Goal: Complete application form: Complete application form

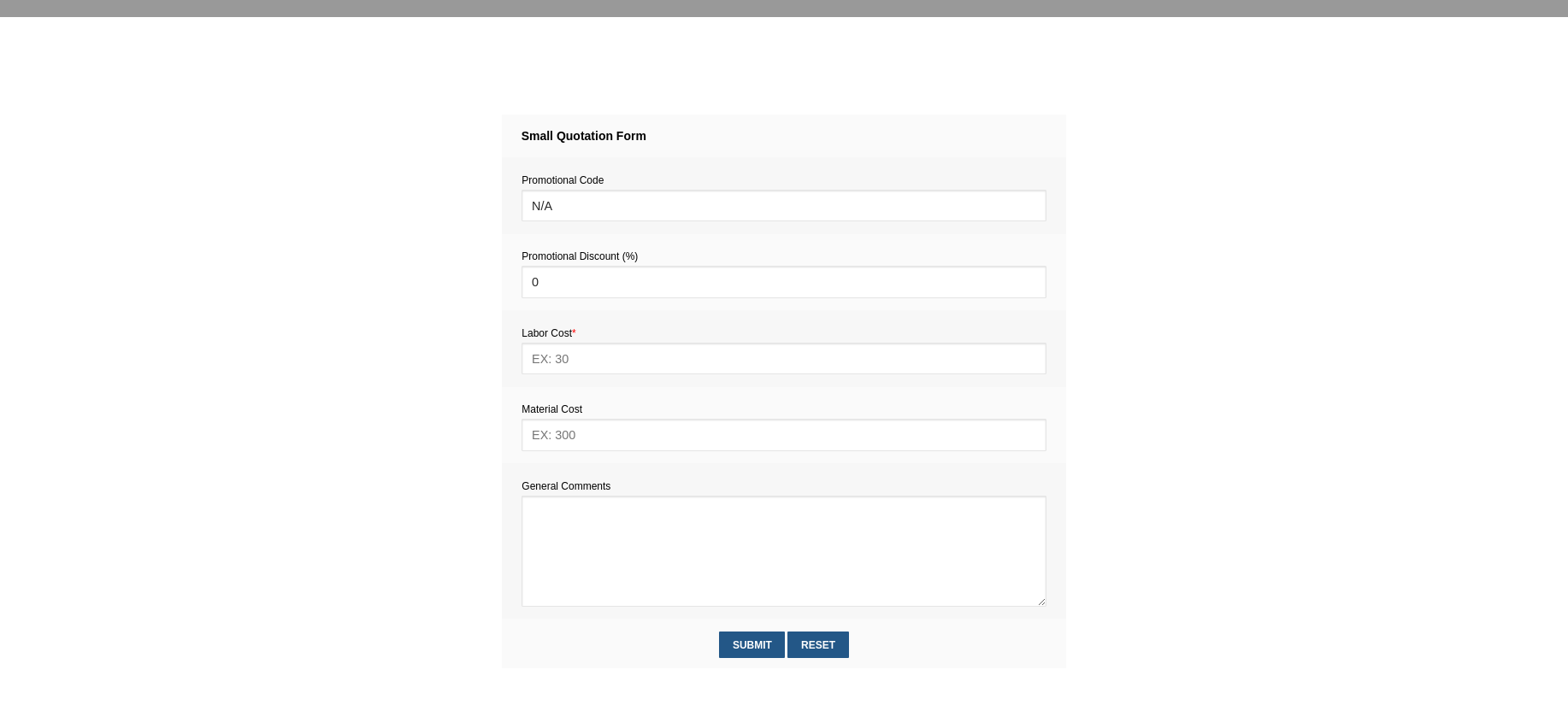
scroll to position [620, 0]
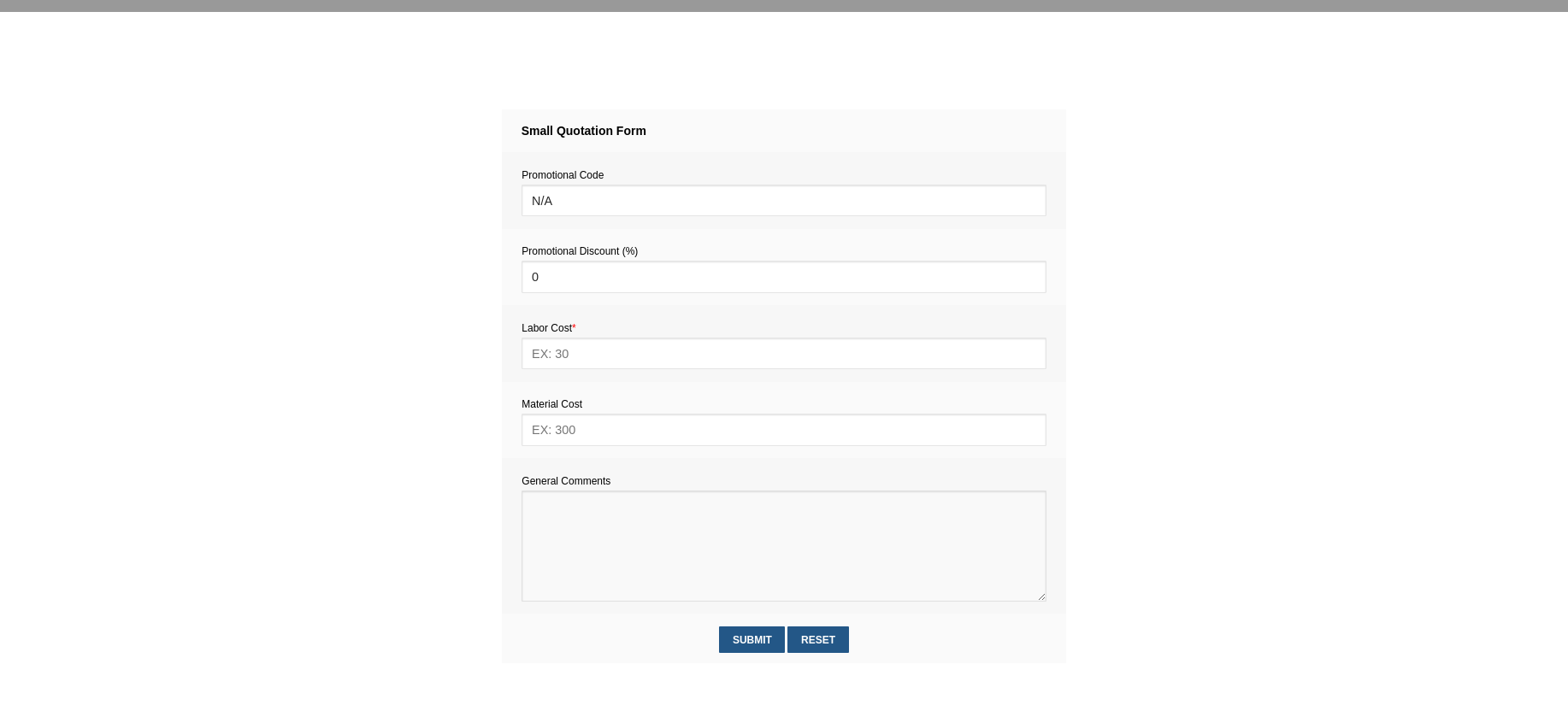
click at [576, 514] on textarea at bounding box center [784, 545] width 524 height 111
paste textarea "Estimate provision for a professional handyman (service call out and labour) to…"
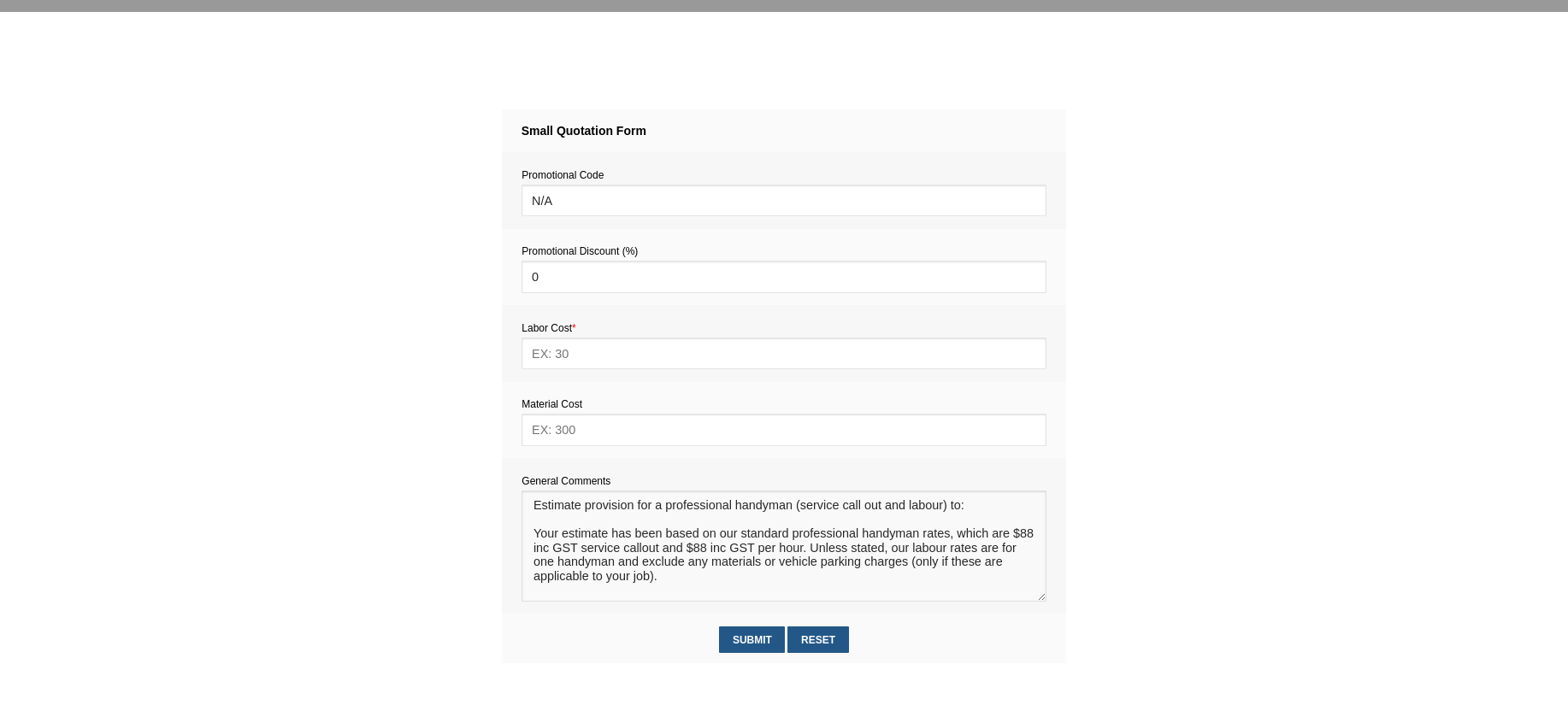
scroll to position [11, 0]
click at [548, 511] on textarea at bounding box center [784, 545] width 524 height 111
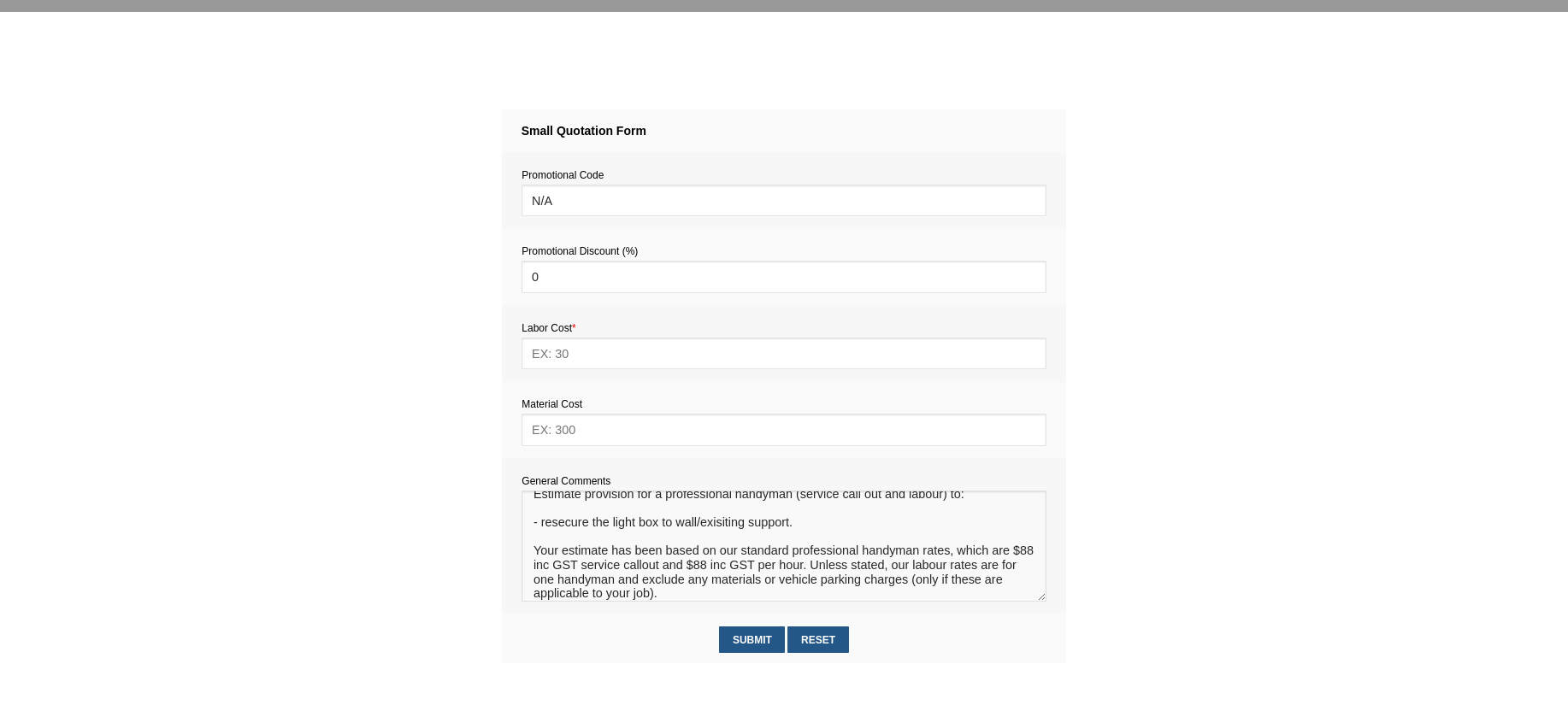
type textarea "Estimate provision for a professional handyman (service call out and labour) to…"
click at [572, 430] on input "text" at bounding box center [784, 429] width 524 height 31
type input "15"
click at [801, 529] on textarea at bounding box center [784, 545] width 524 height 111
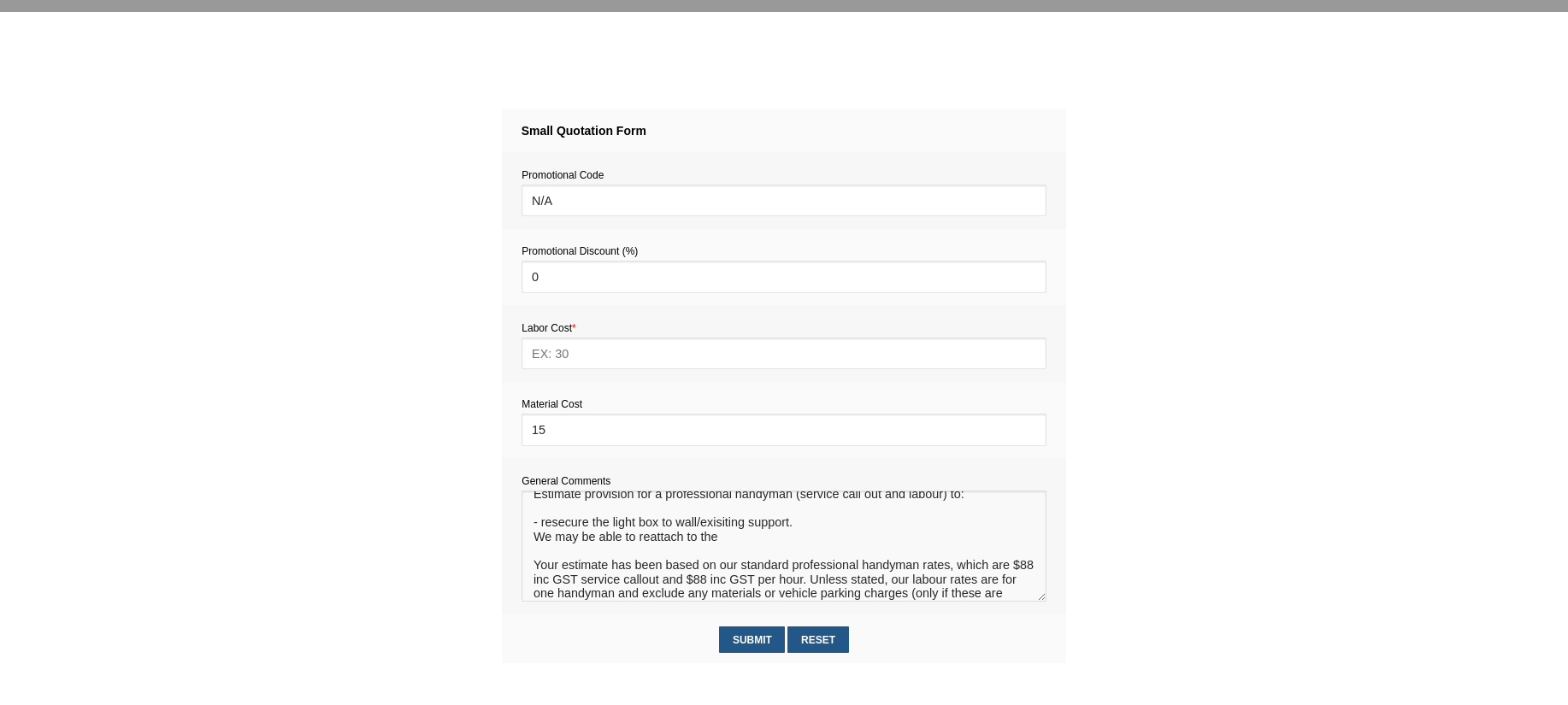
drag, startPoint x: 792, startPoint y: 529, endPoint x: 697, endPoint y: 528, distance: 95.0
click at [698, 528] on textarea at bounding box center [784, 545] width 524 height 111
click at [718, 542] on textarea at bounding box center [784, 545] width 524 height 111
click at [687, 539] on textarea at bounding box center [784, 545] width 524 height 111
click at [739, 544] on textarea at bounding box center [784, 545] width 524 height 111
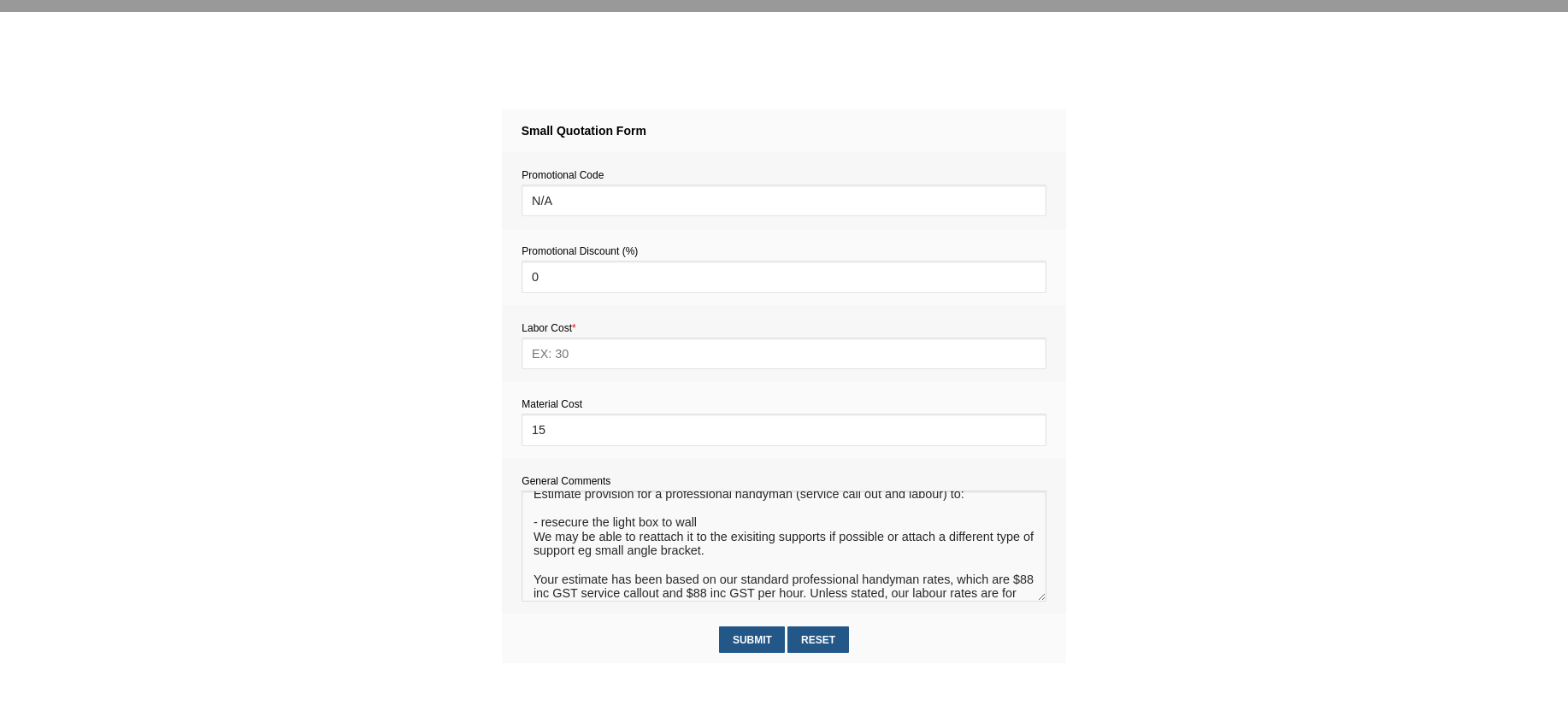
type textarea "Estimate provision for a professional handyman (service call out and labour) to…"
click at [561, 357] on input "text" at bounding box center [784, 353] width 524 height 31
type input "220"
click at [754, 640] on input "Submit" at bounding box center [751, 640] width 66 height 27
